Goal: Task Accomplishment & Management: Manage account settings

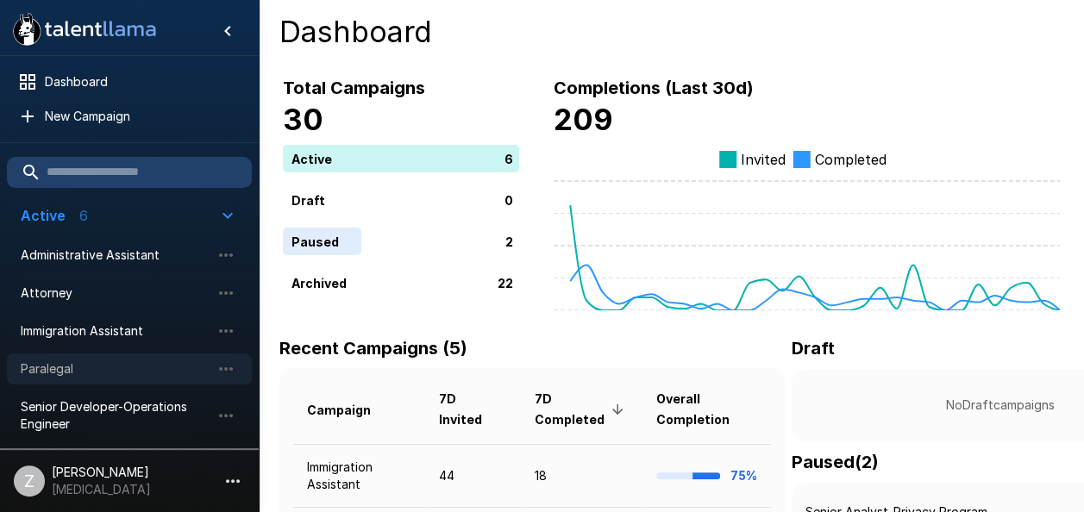
click at [117, 360] on span "Paralegal" at bounding box center [116, 368] width 190 height 17
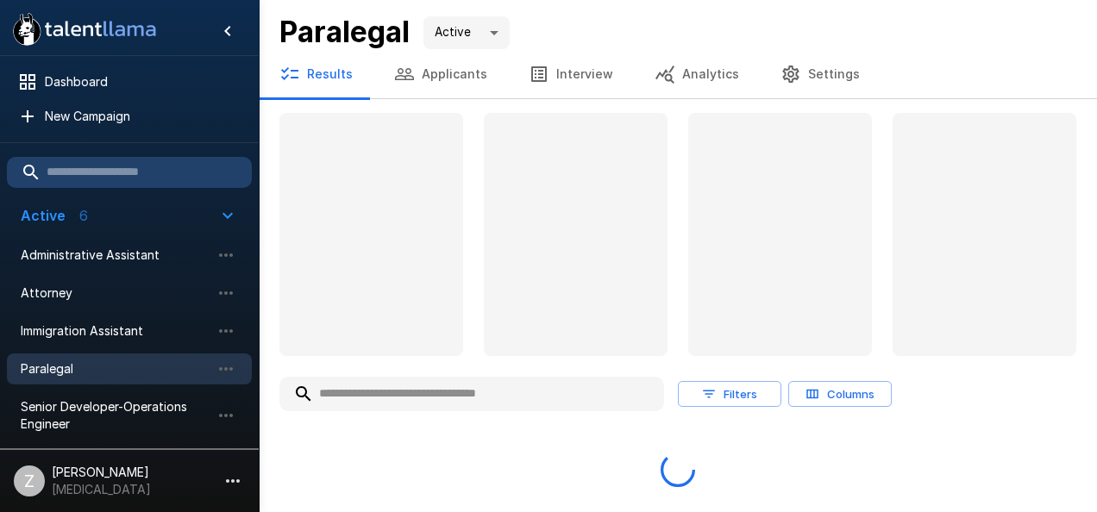
click at [447, 72] on button "Applicants" at bounding box center [440, 74] width 135 height 48
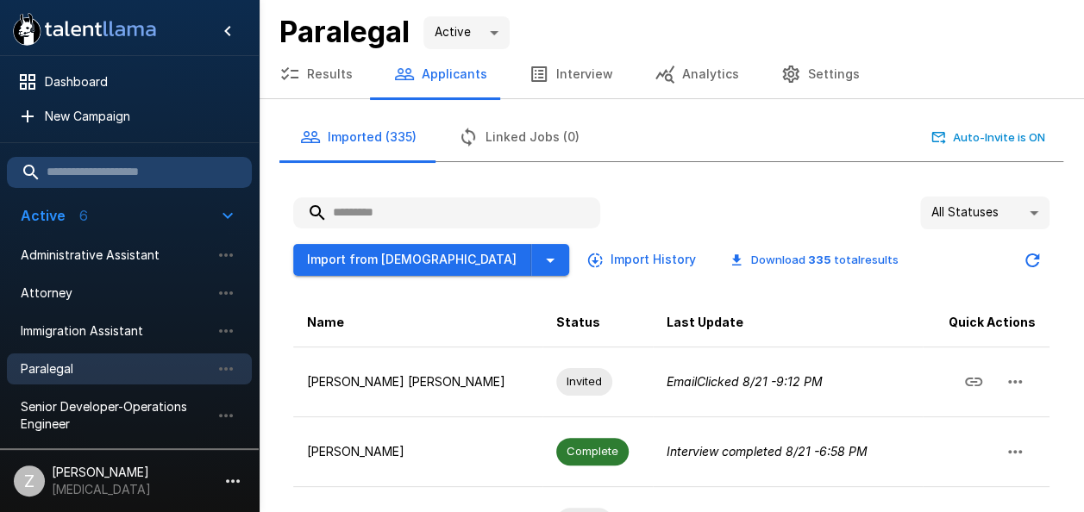
paste input "**********"
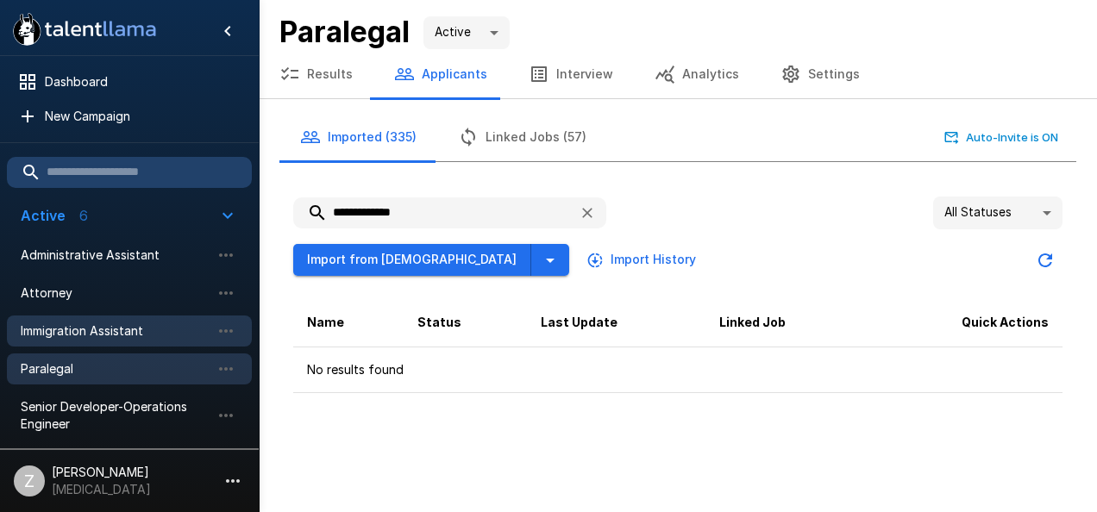
type input "**********"
click at [124, 335] on span "Immigration Assistant" at bounding box center [116, 331] width 190 height 17
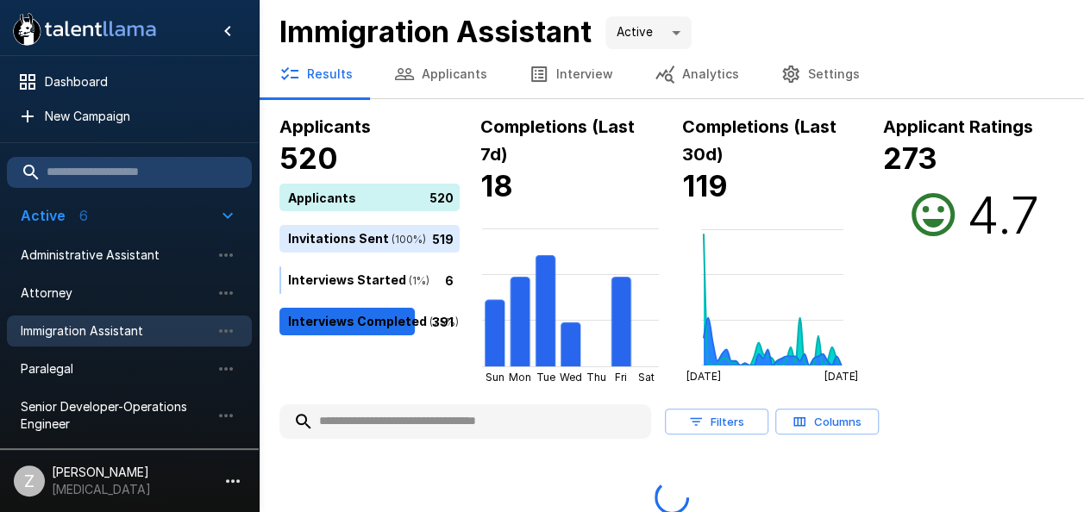
click at [454, 76] on button "Applicants" at bounding box center [440, 74] width 135 height 48
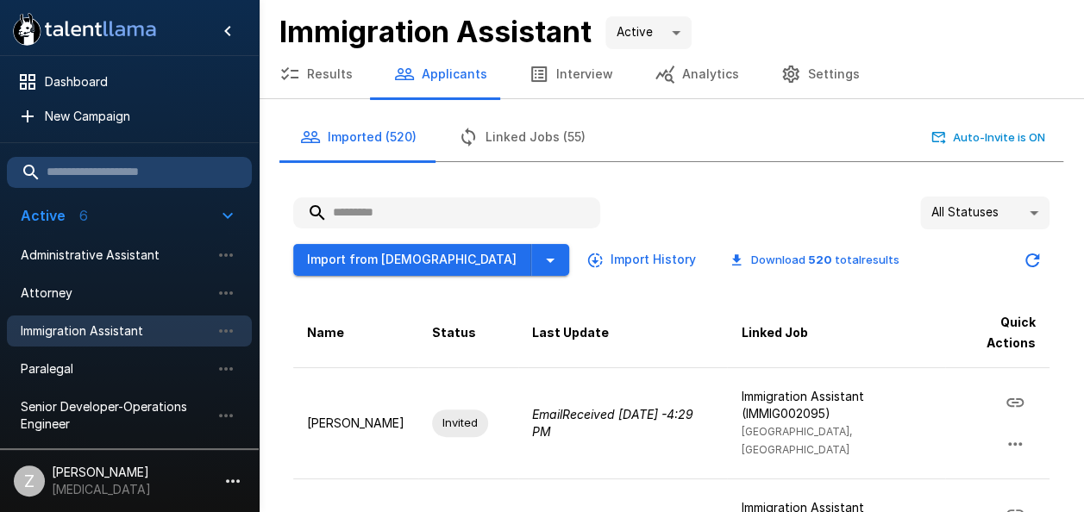
click at [398, 210] on input "text" at bounding box center [446, 212] width 307 height 31
paste input "**********"
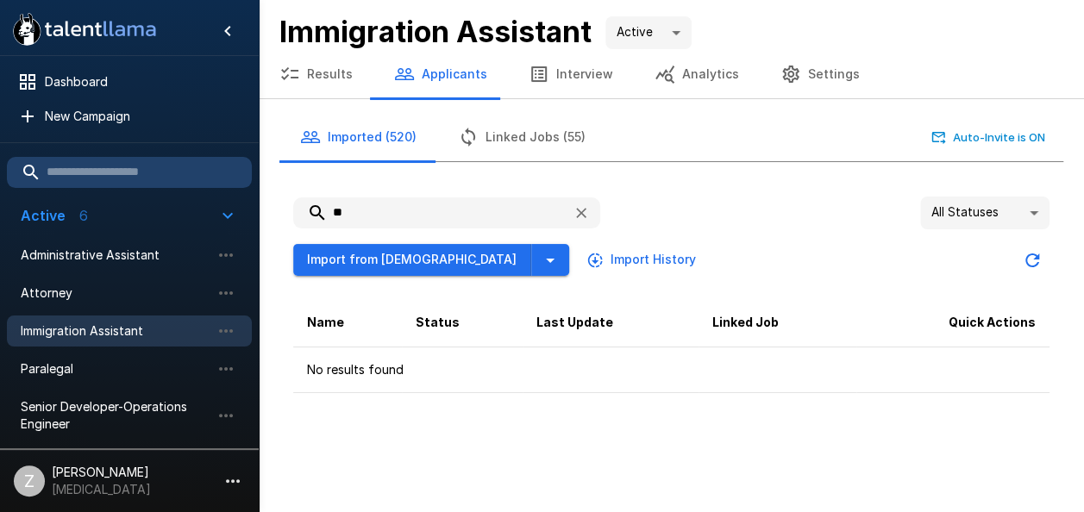
type input "*"
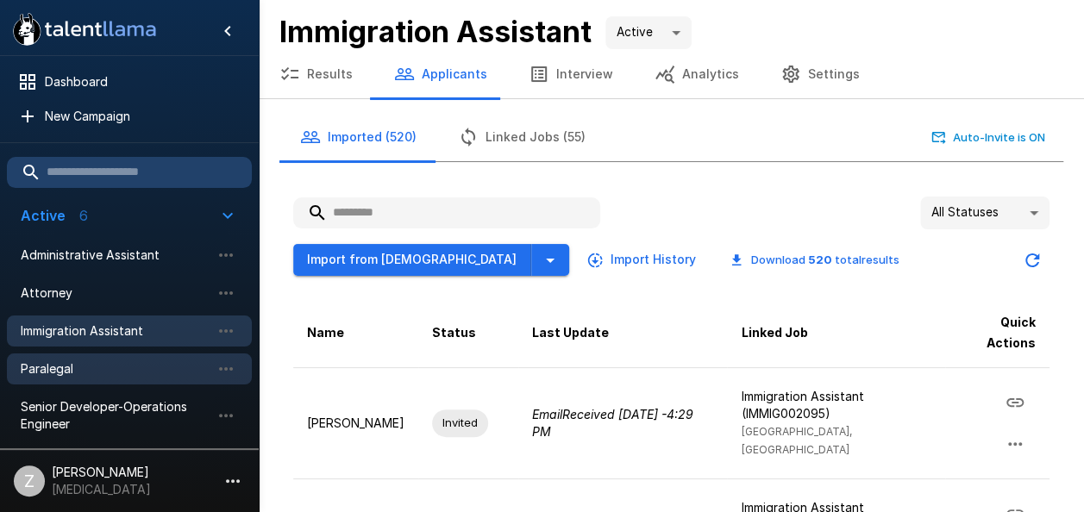
click at [124, 362] on span "Paralegal" at bounding box center [116, 368] width 190 height 17
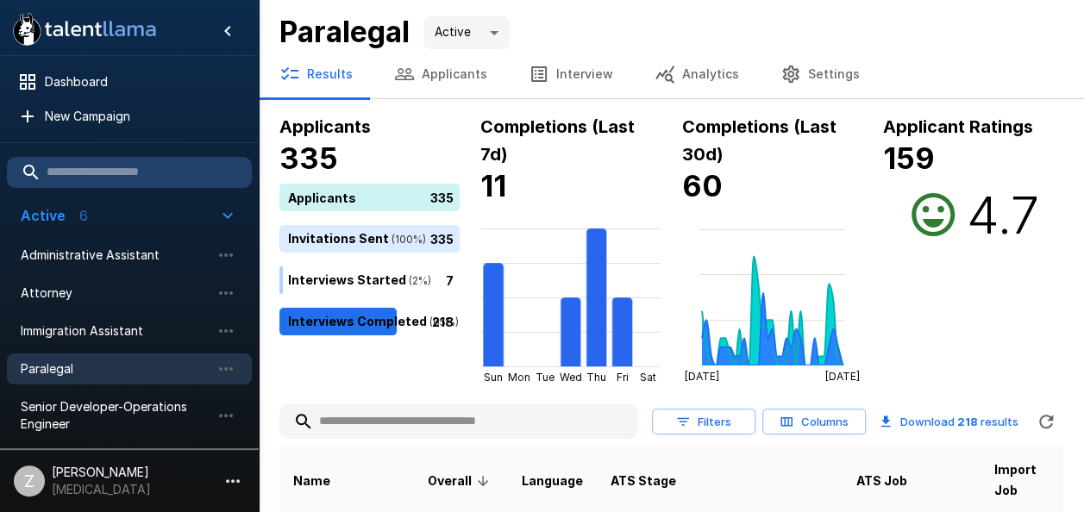
click at [424, 74] on button "Applicants" at bounding box center [440, 74] width 135 height 48
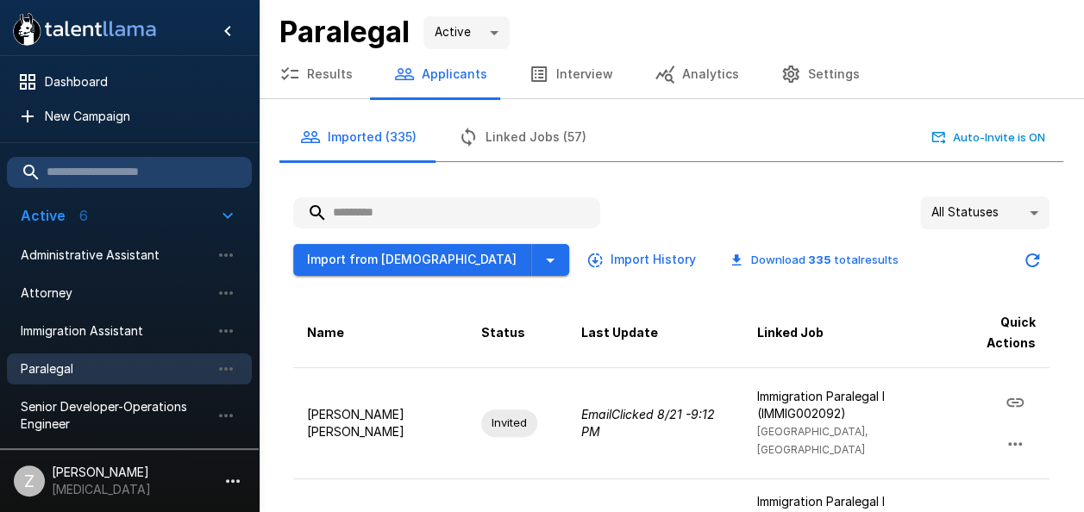
paste input "**********"
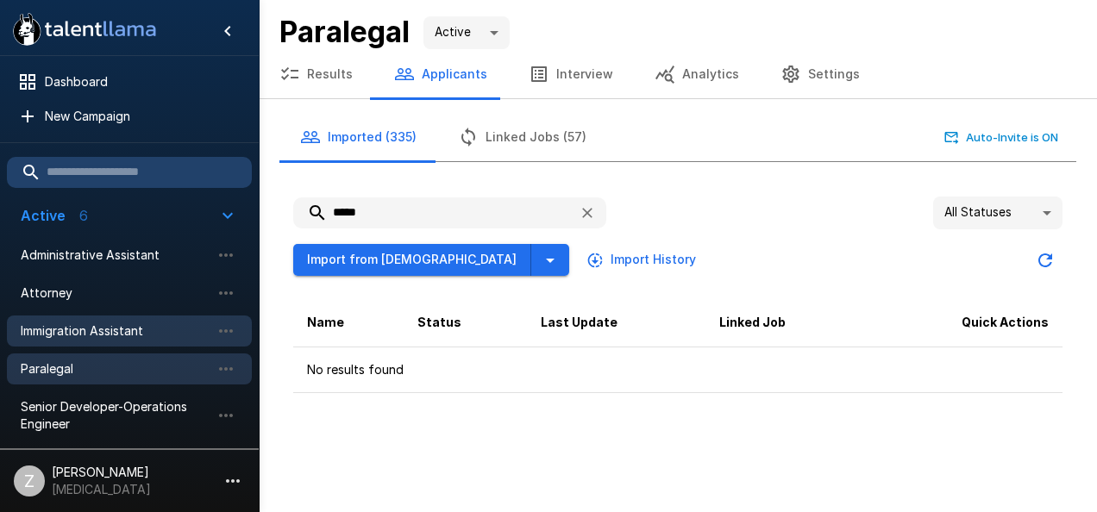
type input "****"
click at [167, 334] on span "Immigration Assistant" at bounding box center [116, 331] width 190 height 17
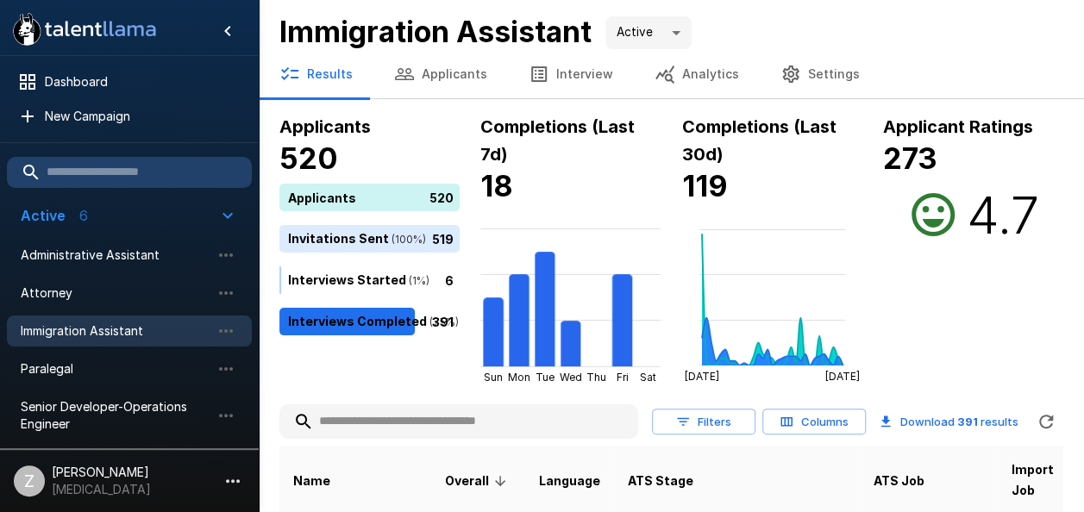
click at [441, 79] on button "Applicants" at bounding box center [440, 74] width 135 height 48
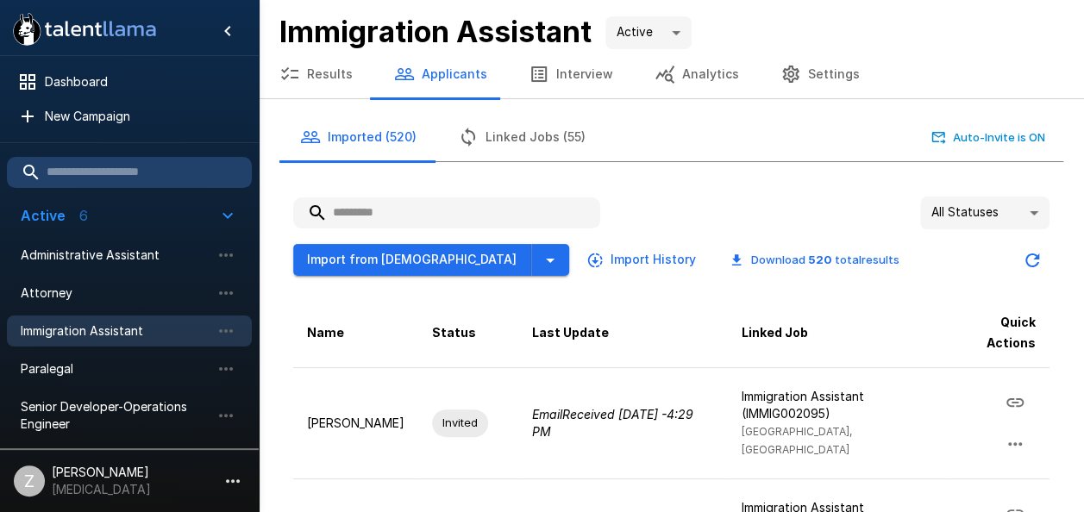
click at [455, 201] on input "text" at bounding box center [446, 212] width 307 height 31
paste input "**********"
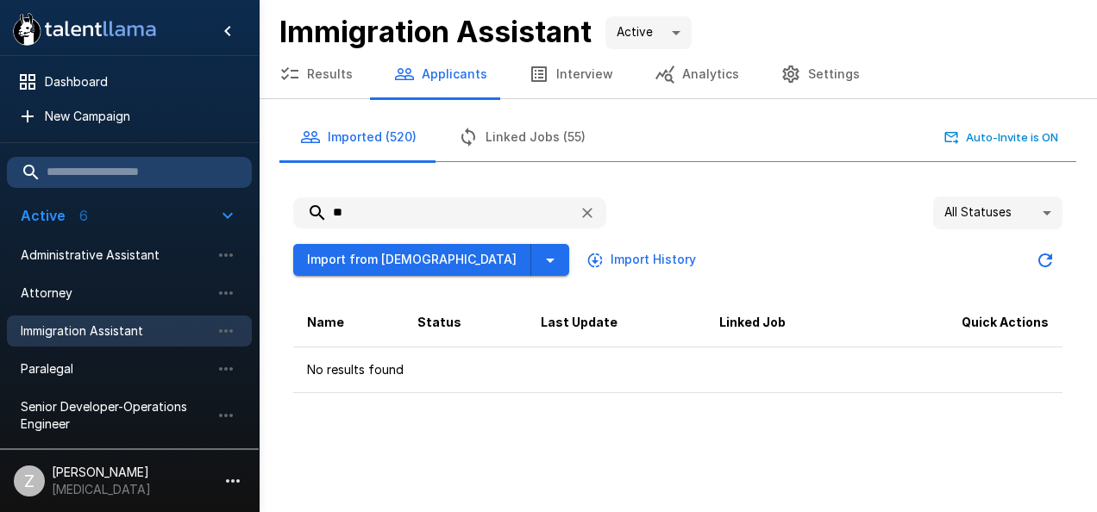
type input "*"
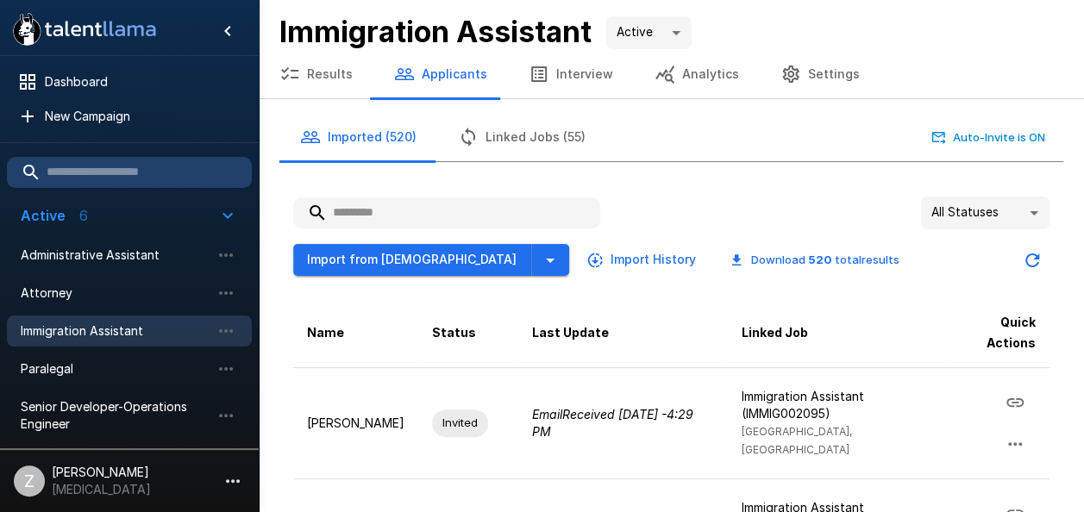
click at [828, 78] on button "Settings" at bounding box center [820, 74] width 121 height 48
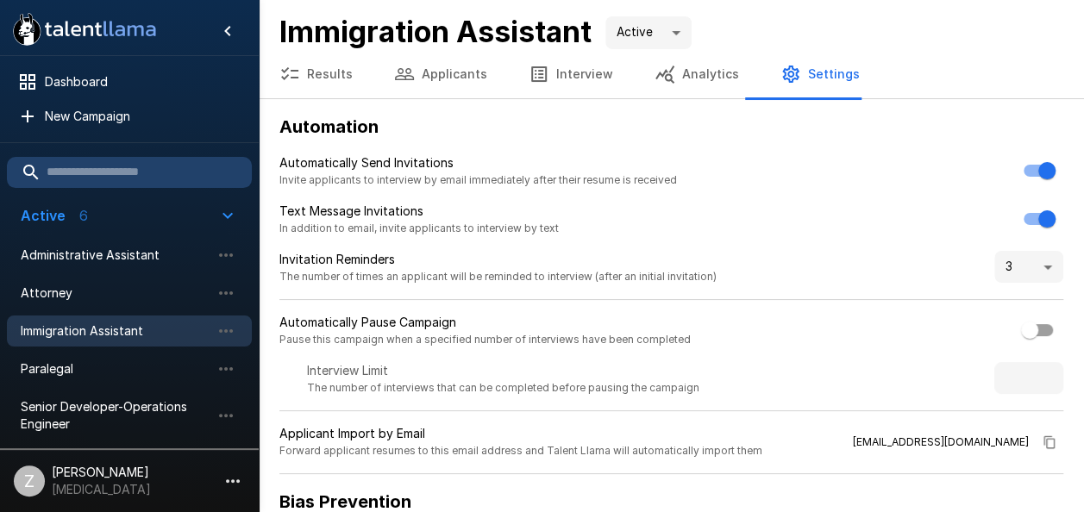
click at [76, 326] on span "Immigration Assistant" at bounding box center [116, 331] width 190 height 17
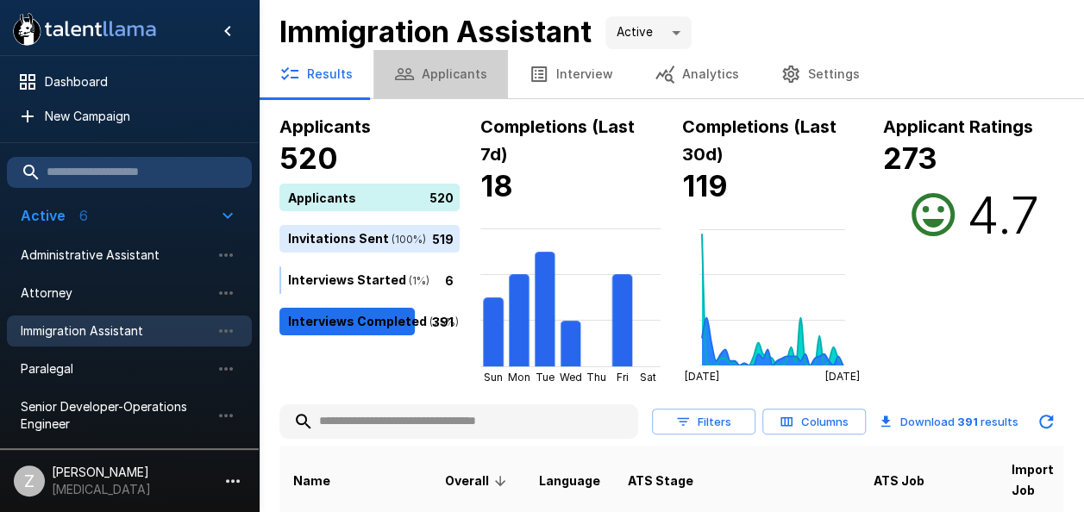
click at [441, 74] on button "Applicants" at bounding box center [440, 74] width 135 height 48
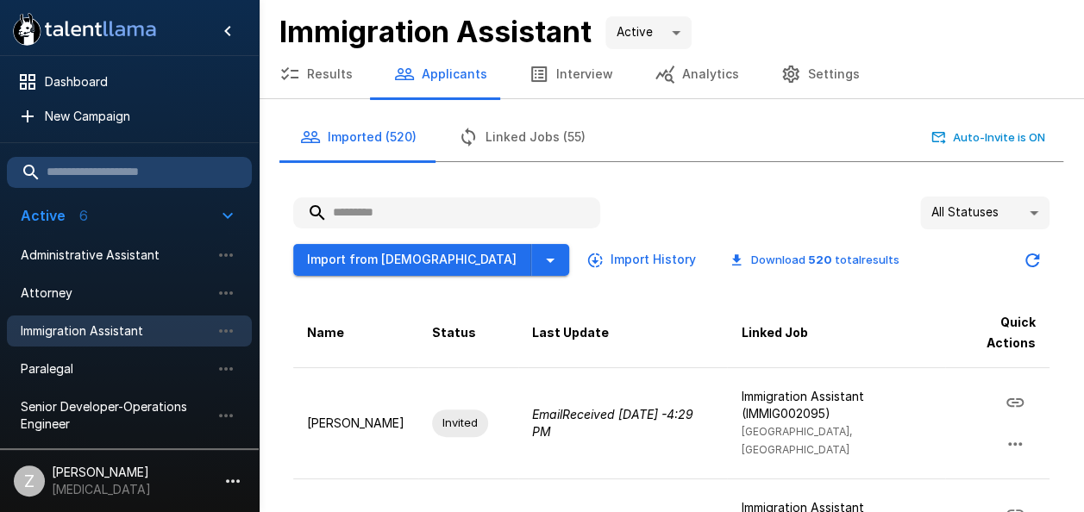
click at [506, 131] on button "Linked Jobs (55)" at bounding box center [521, 137] width 169 height 48
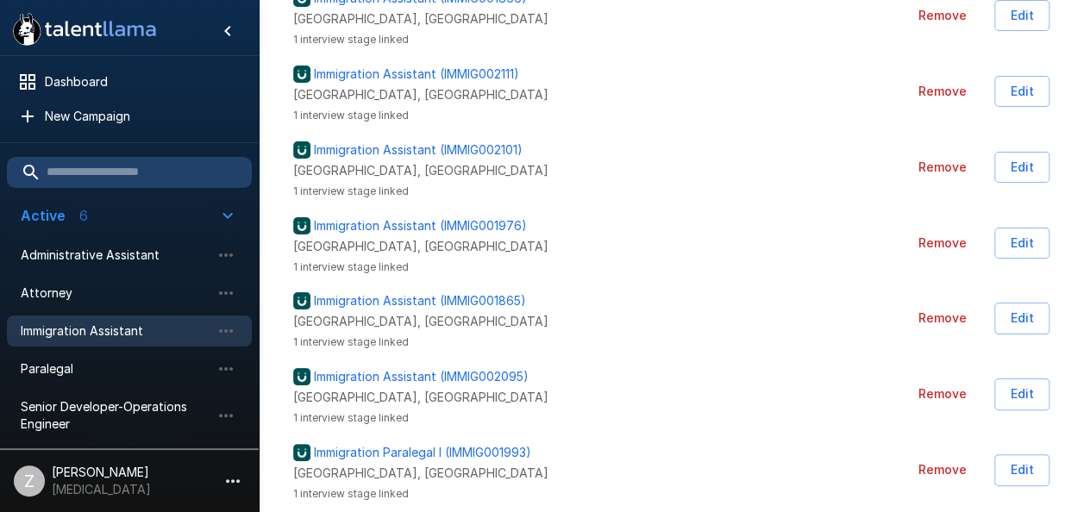
scroll to position [1811, 0]
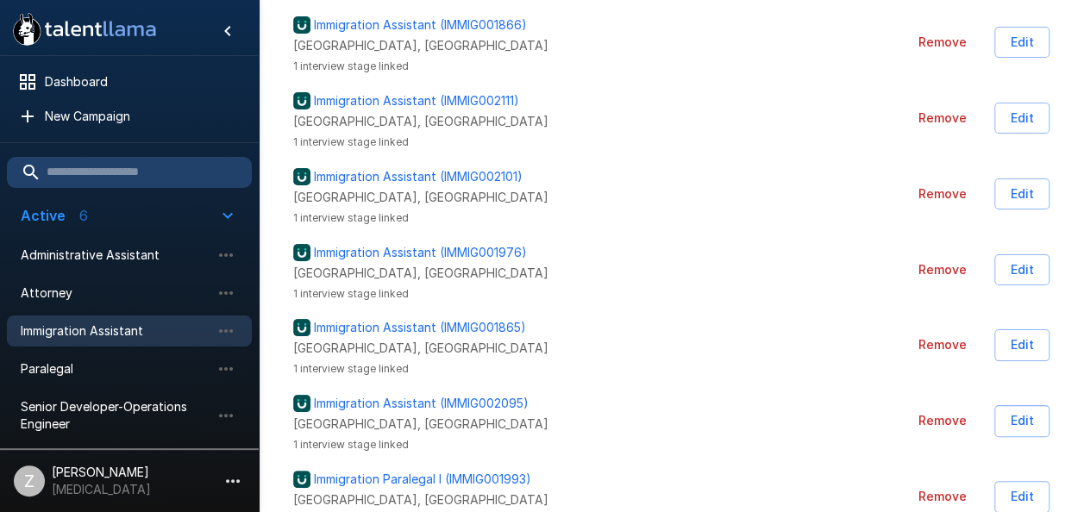
click at [371, 168] on p "Immigration Assistant (IMMIG002101)" at bounding box center [418, 176] width 209 height 17
click at [379, 168] on p "Immigration Assistant (IMMIG002101)" at bounding box center [418, 176] width 209 height 17
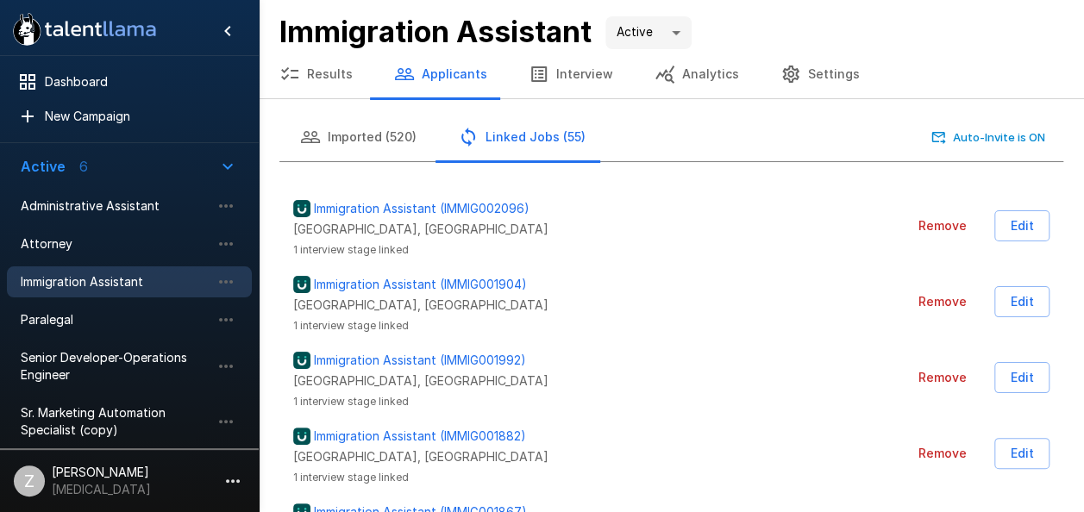
scroll to position [0, 0]
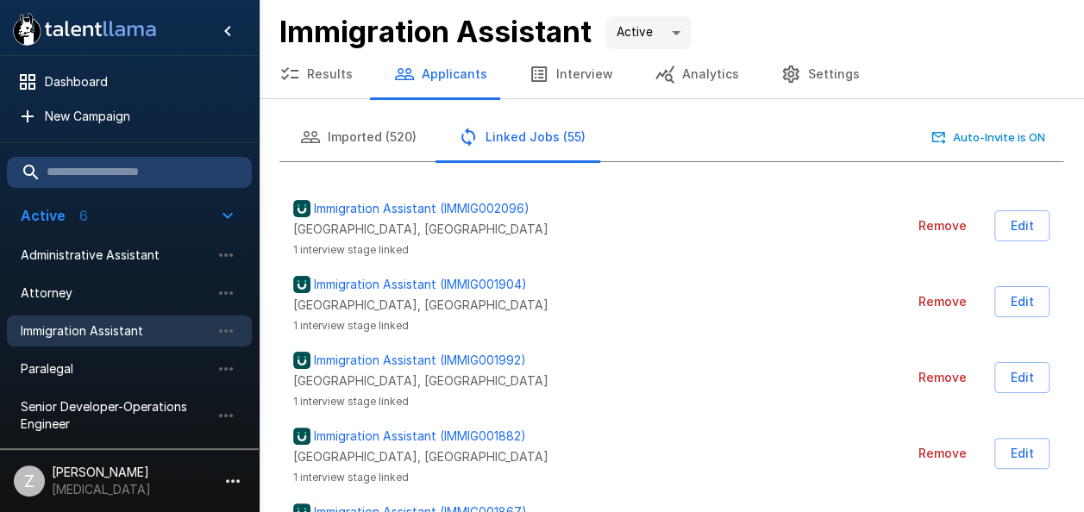
click at [356, 136] on button "Imported (520)" at bounding box center [358, 137] width 158 height 48
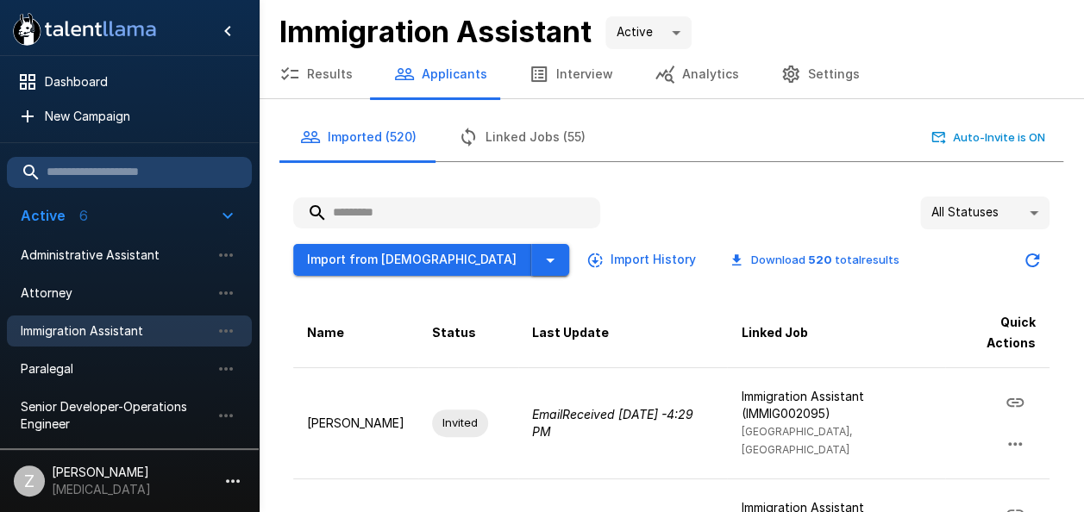
click at [540, 262] on icon "button" at bounding box center [550, 260] width 21 height 21
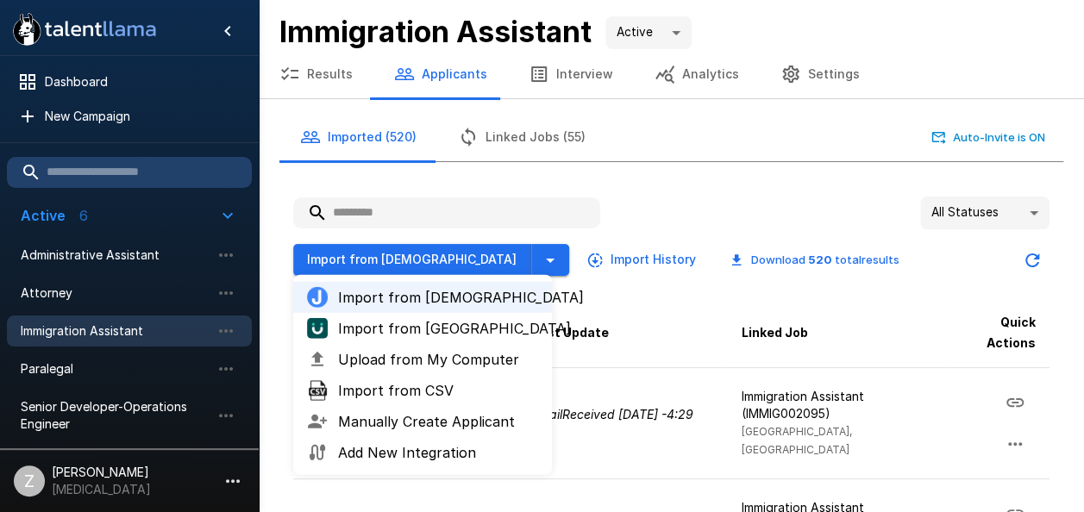
click at [726, 316] on th "Last Update" at bounding box center [622, 333] width 209 height 70
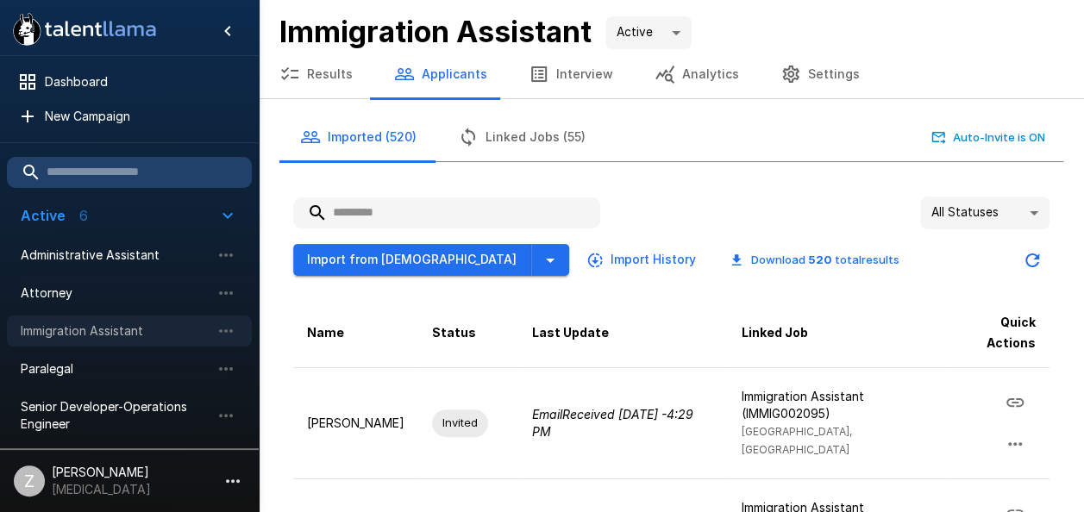
click at [135, 327] on span "Immigration Assistant" at bounding box center [116, 331] width 190 height 17
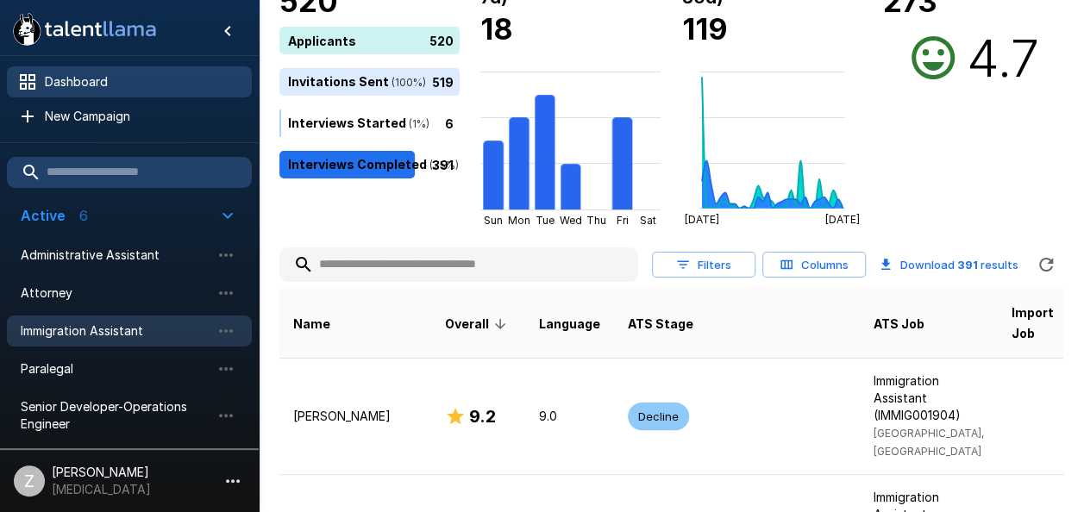
scroll to position [86, 0]
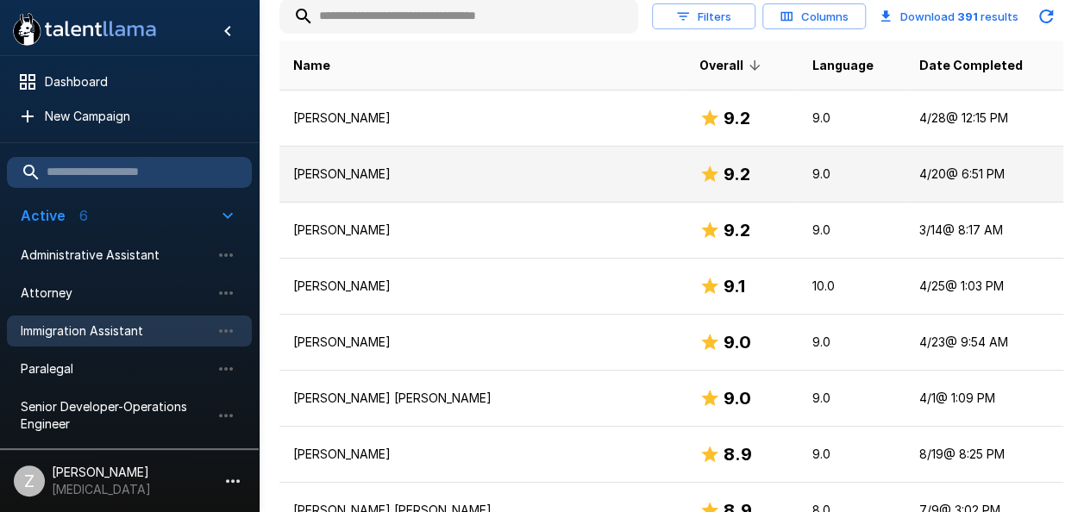
scroll to position [345, 0]
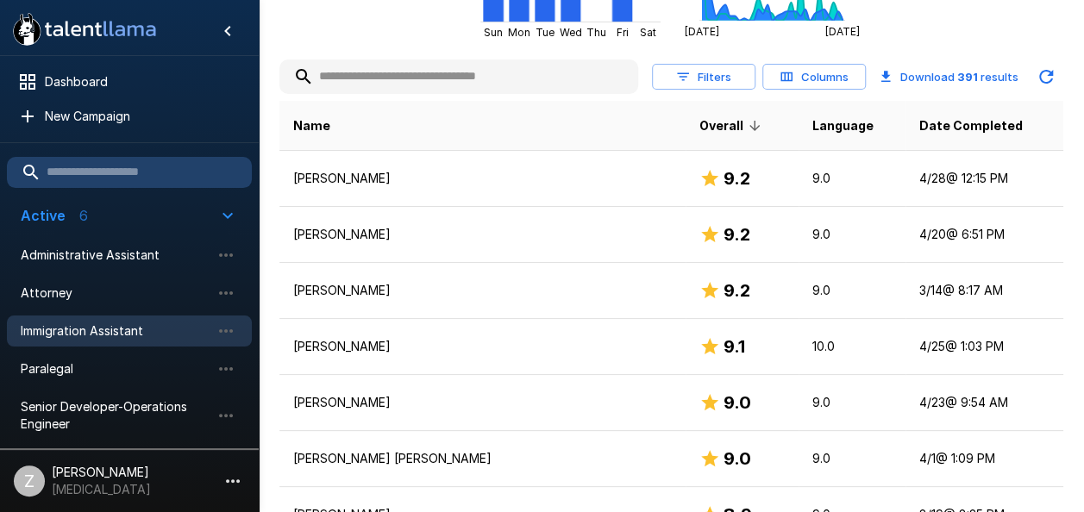
click at [131, 331] on span "Immigration Assistant" at bounding box center [116, 331] width 190 height 17
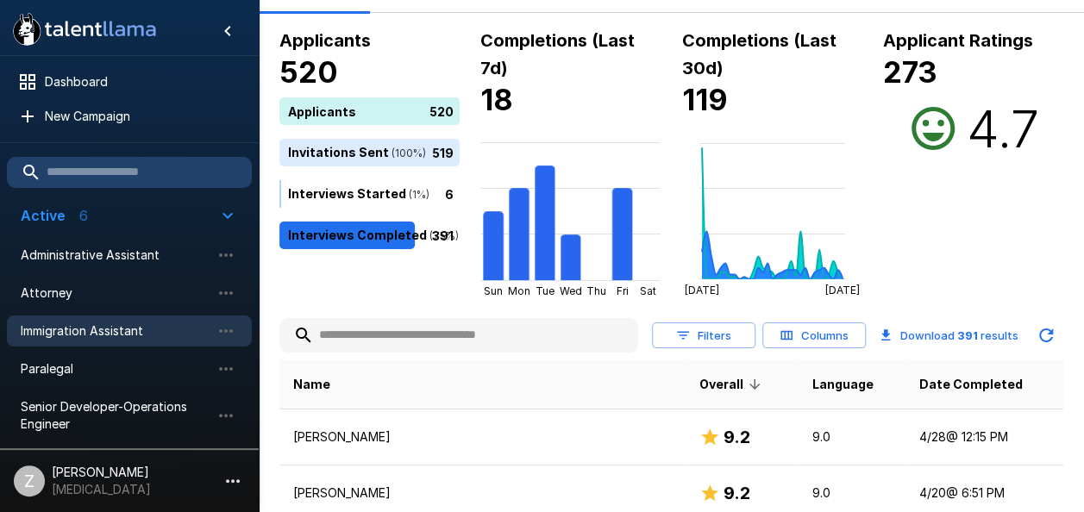
scroll to position [0, 0]
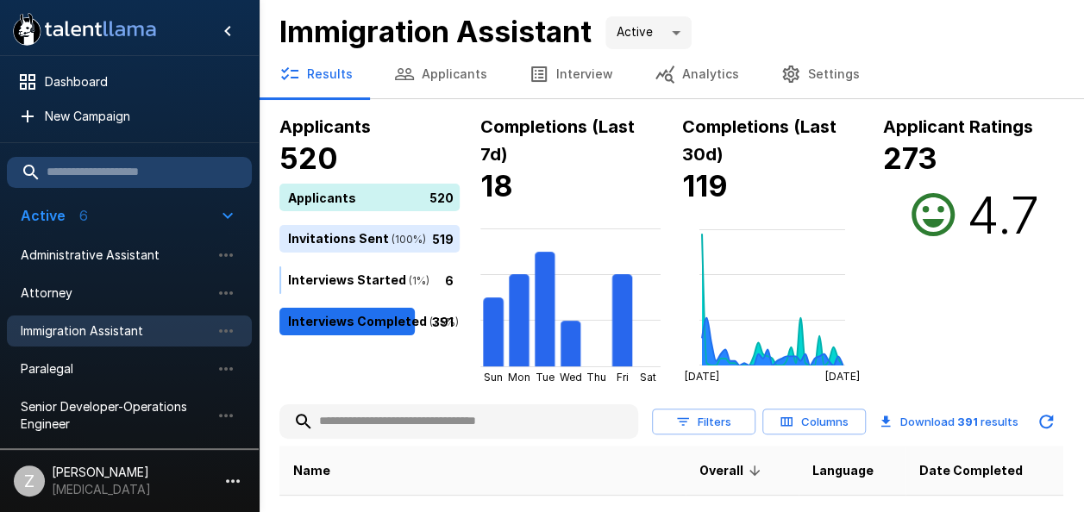
click at [427, 74] on button "Applicants" at bounding box center [440, 74] width 135 height 48
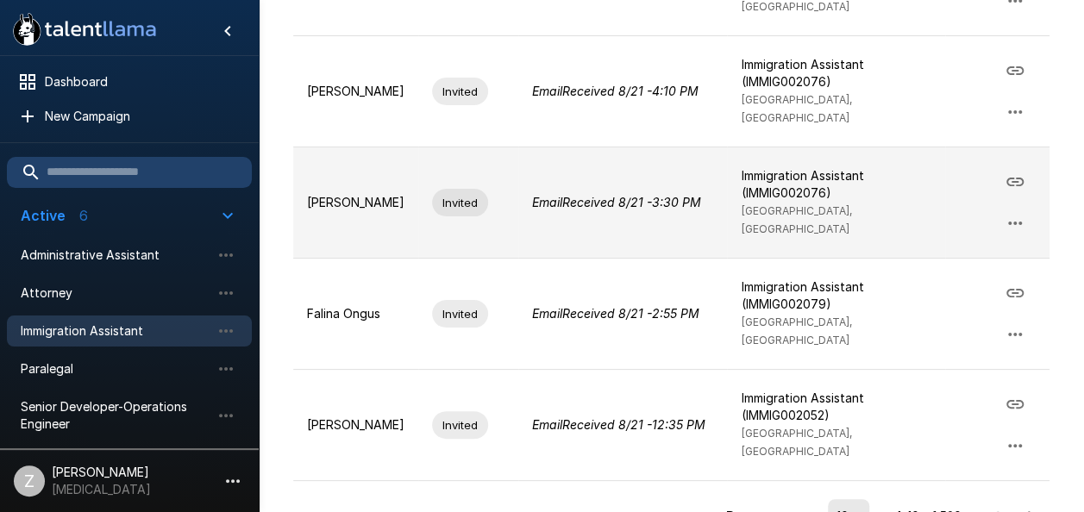
scroll to position [1005, 0]
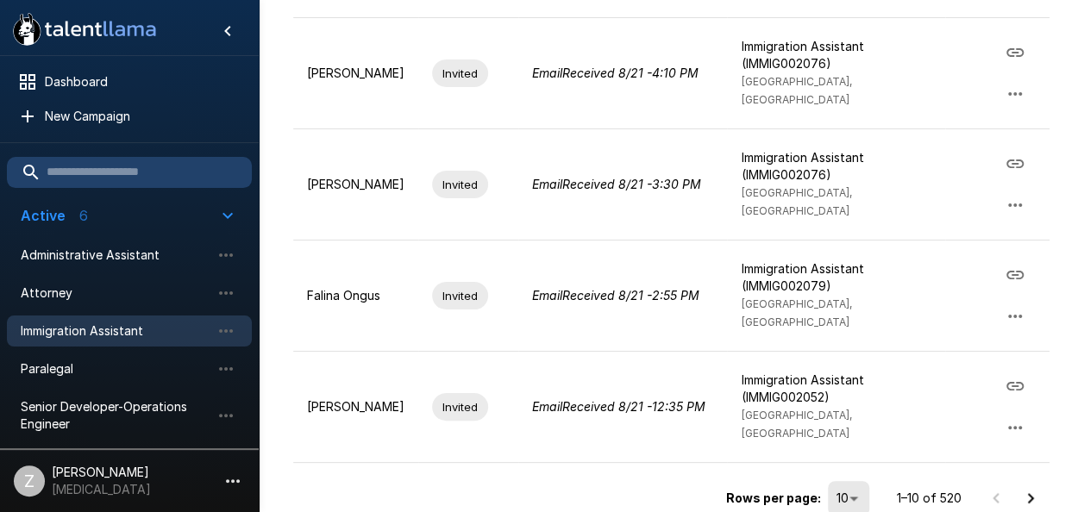
click at [1025, 488] on icon "Go to next page" at bounding box center [1030, 498] width 21 height 21
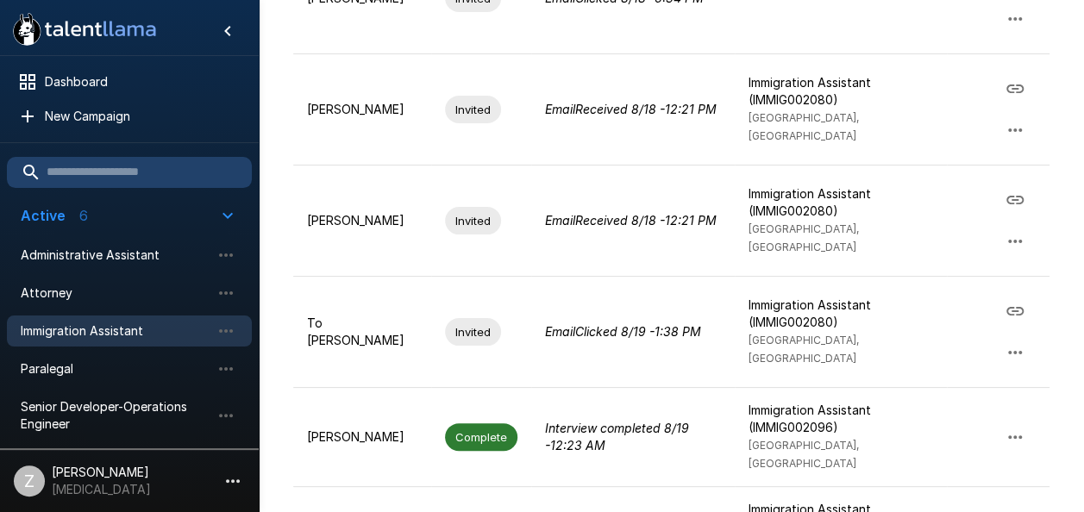
scroll to position [882, 0]
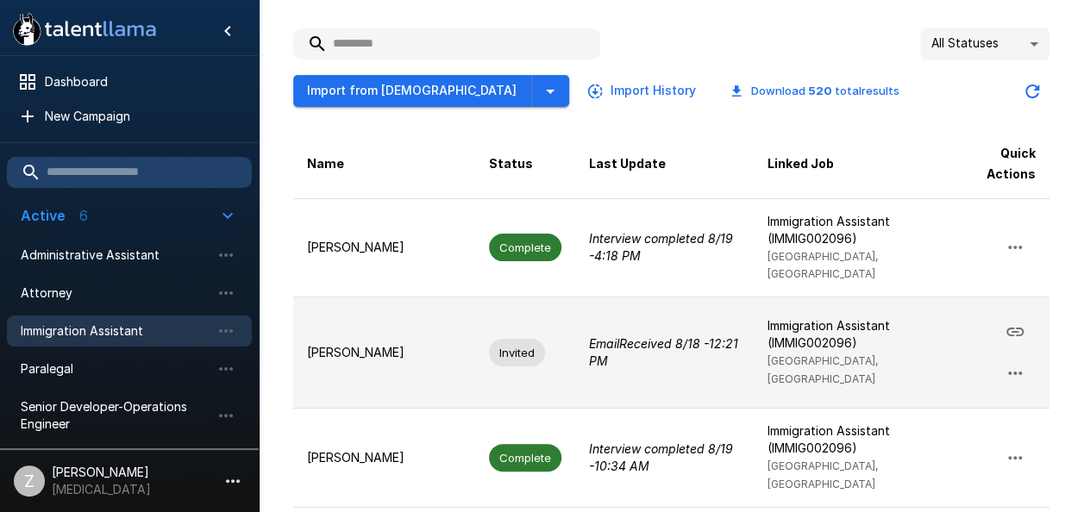
scroll to position [193, 0]
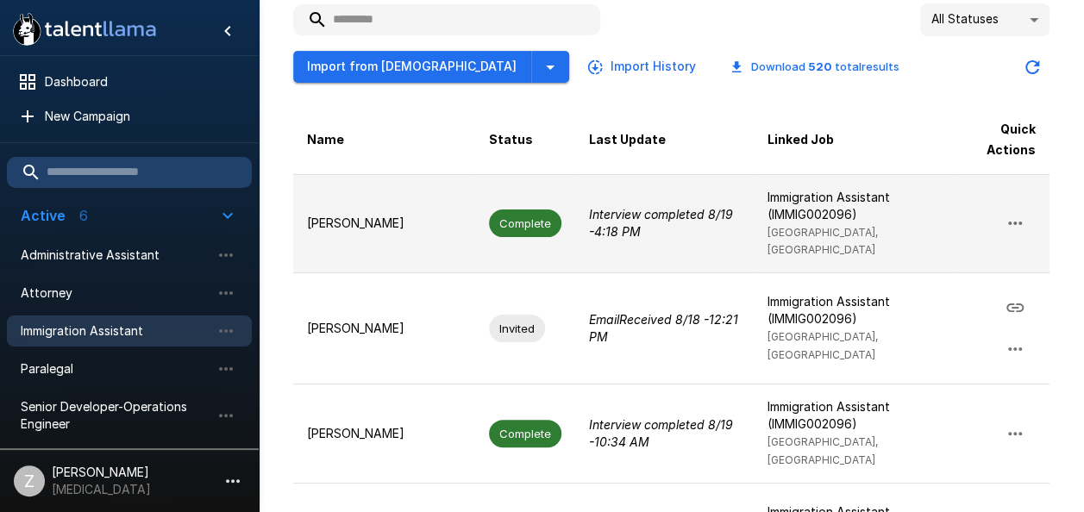
click at [449, 217] on td "Maria Bermudez-bustillo" at bounding box center [384, 223] width 182 height 99
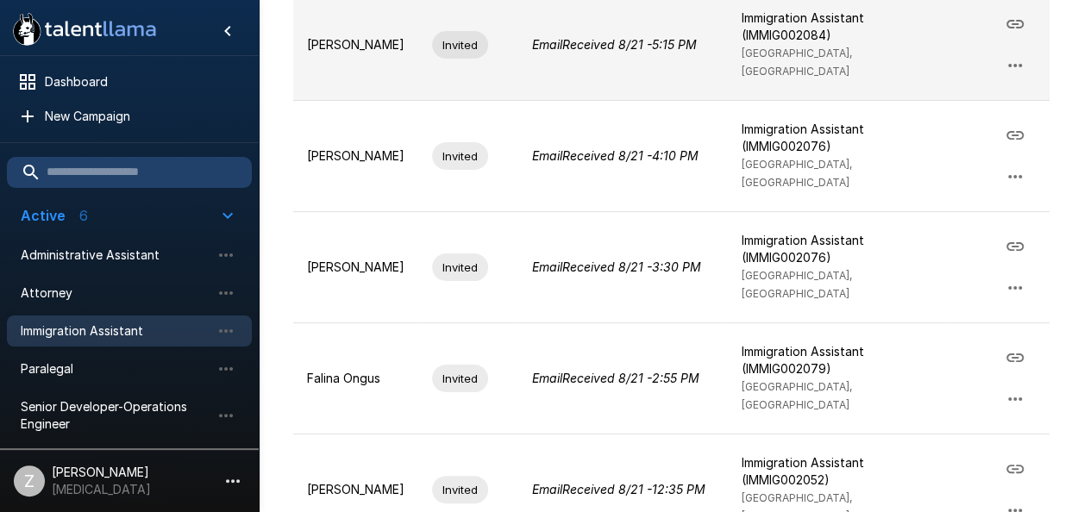
scroll to position [746, 0]
